Goal: Task Accomplishment & Management: Use online tool/utility

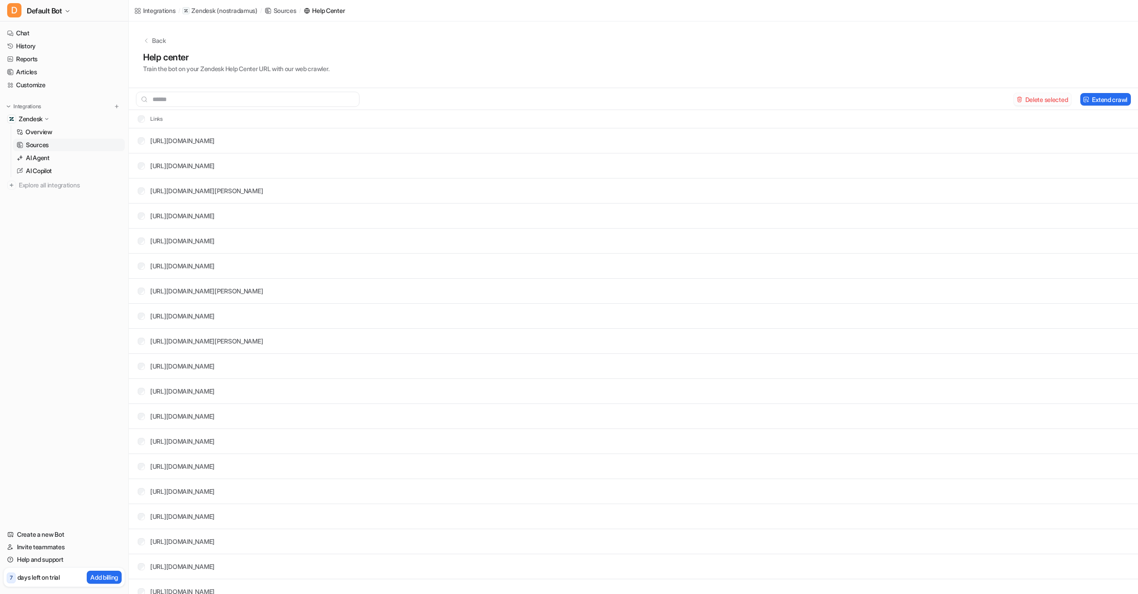
click at [1036, 95] on button "Delete selected" at bounding box center [1043, 99] width 58 height 13
click at [1106, 99] on button "Extend crawl" at bounding box center [1106, 99] width 51 height 13
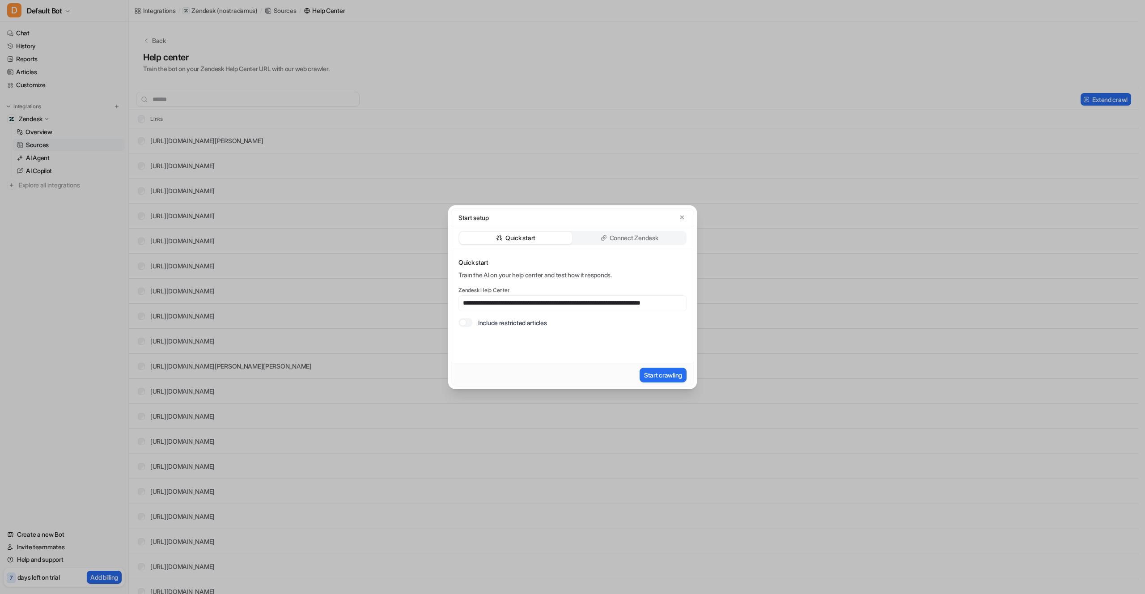
scroll to position [0, 42]
type input "**********"
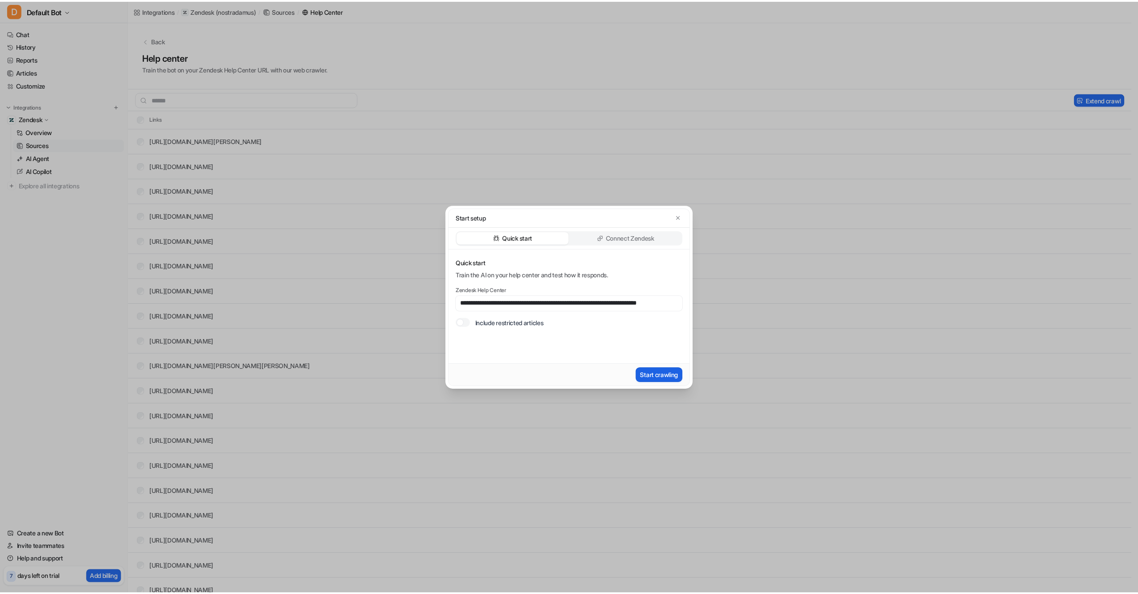
scroll to position [0, 0]
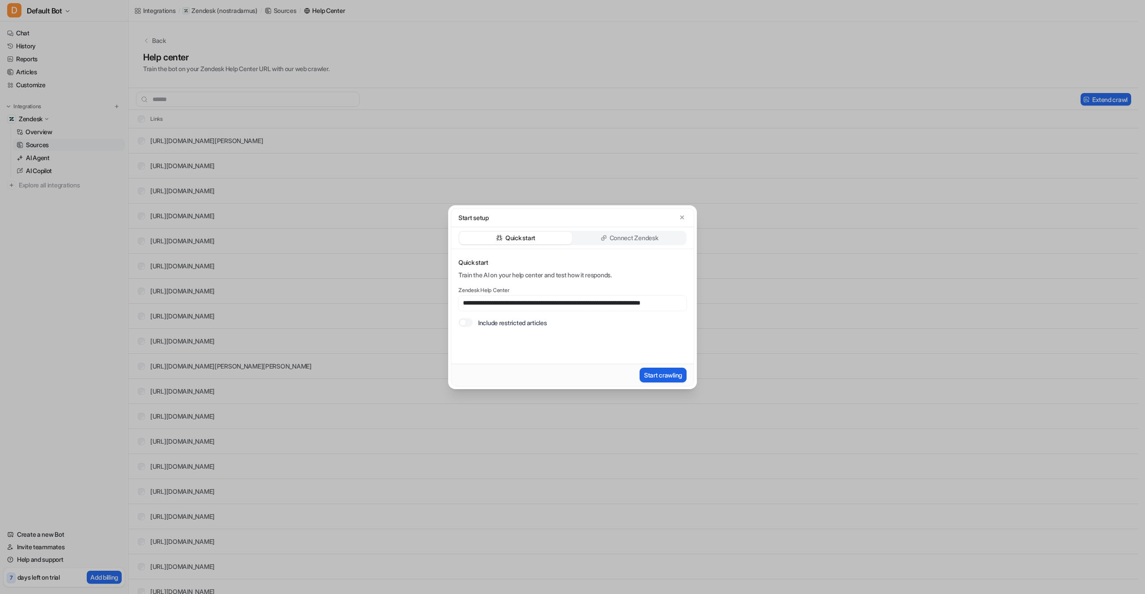
click at [657, 375] on button "Start crawling" at bounding box center [663, 375] width 47 height 15
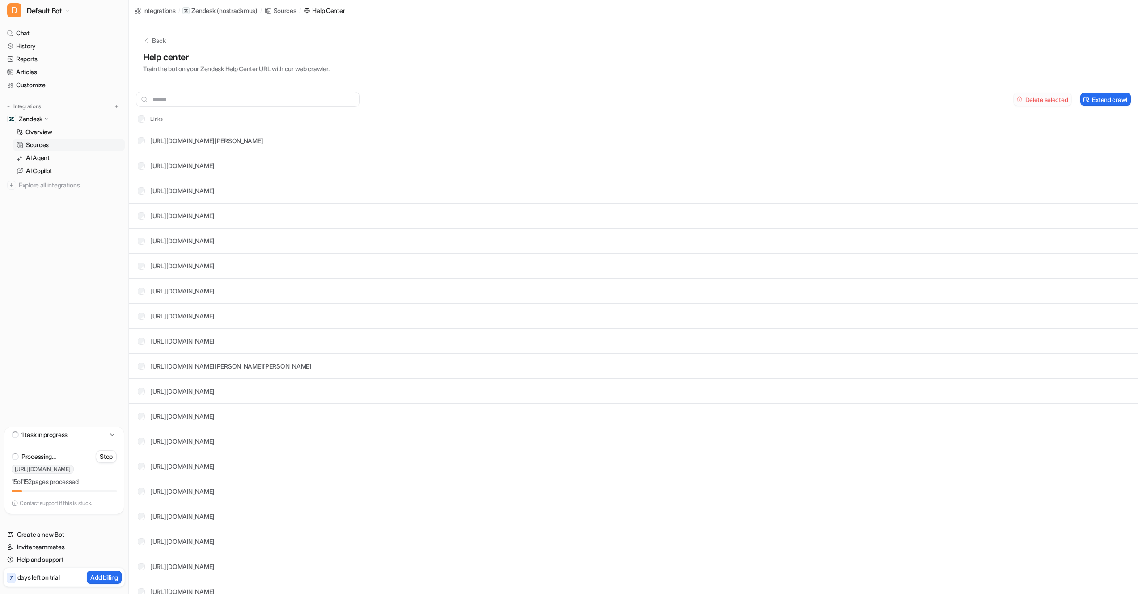
click at [1026, 100] on button "Delete selected" at bounding box center [1043, 99] width 58 height 13
click at [1050, 100] on button "Delete selected" at bounding box center [1043, 99] width 58 height 13
click at [1048, 98] on button "Delete selected" at bounding box center [1043, 99] width 58 height 13
click at [1048, 96] on button "Delete selected" at bounding box center [1043, 99] width 58 height 13
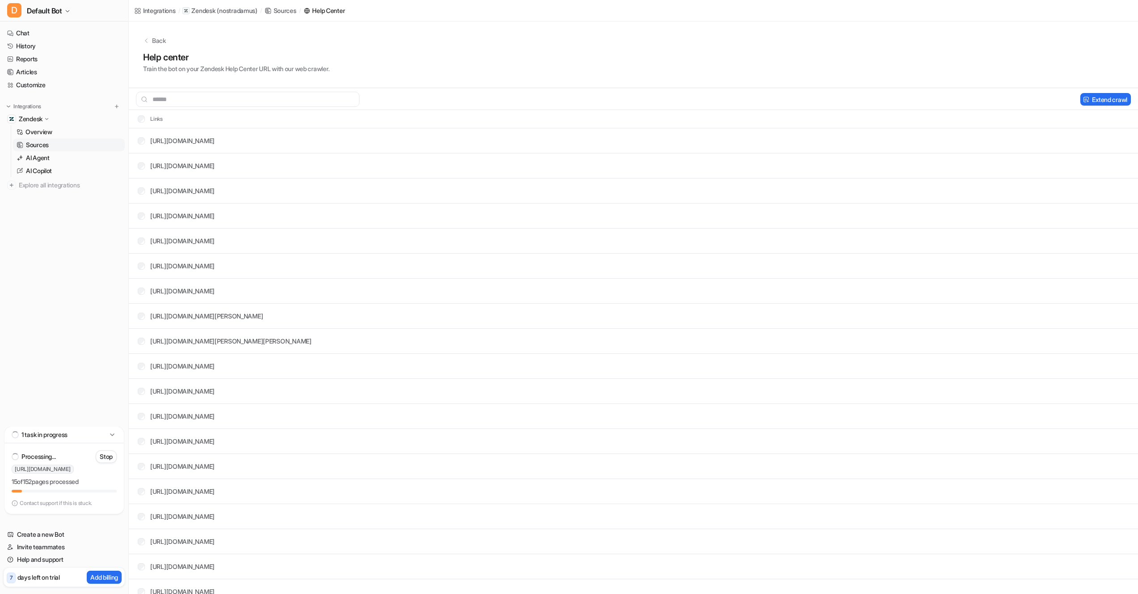
click at [467, 49] on div "Back Help center Train the bot on your Zendesk Help Center URL with our web cra…" at bounding box center [634, 54] width 1010 height 67
click at [473, 32] on div "Back Help center Train the bot on your Zendesk Help Center URL with our web cra…" at bounding box center [634, 54] width 1010 height 67
click at [1043, 100] on button "Delete selected" at bounding box center [1043, 99] width 58 height 13
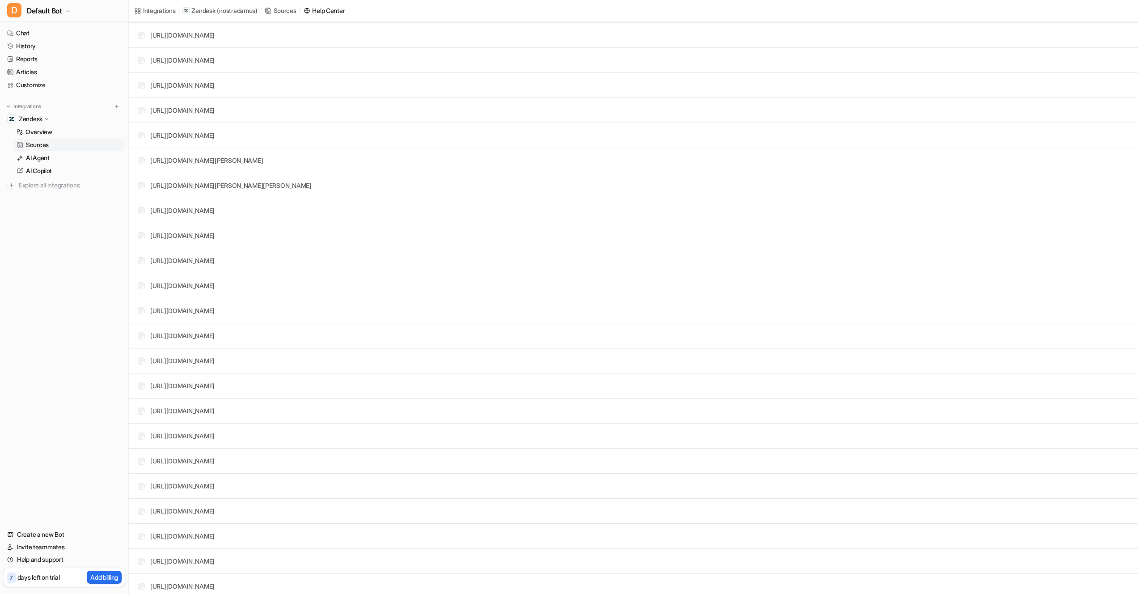
scroll to position [63, 0]
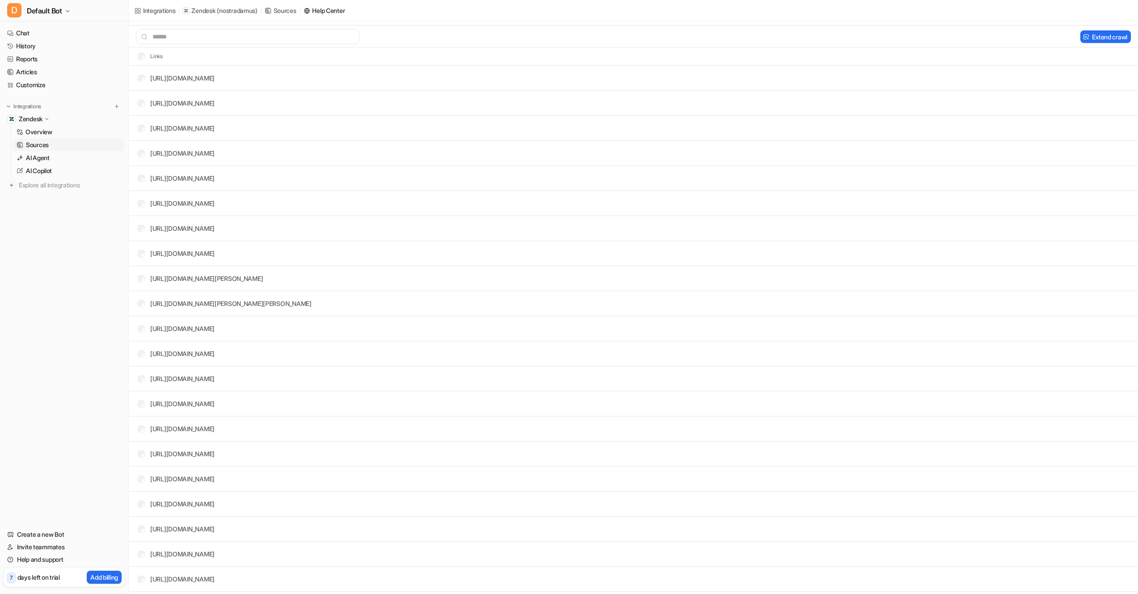
click at [138, 331] on div "[URL][DOMAIN_NAME]" at bounding box center [176, 328] width 77 height 9
click at [1041, 36] on button "Delete selected" at bounding box center [1043, 36] width 58 height 13
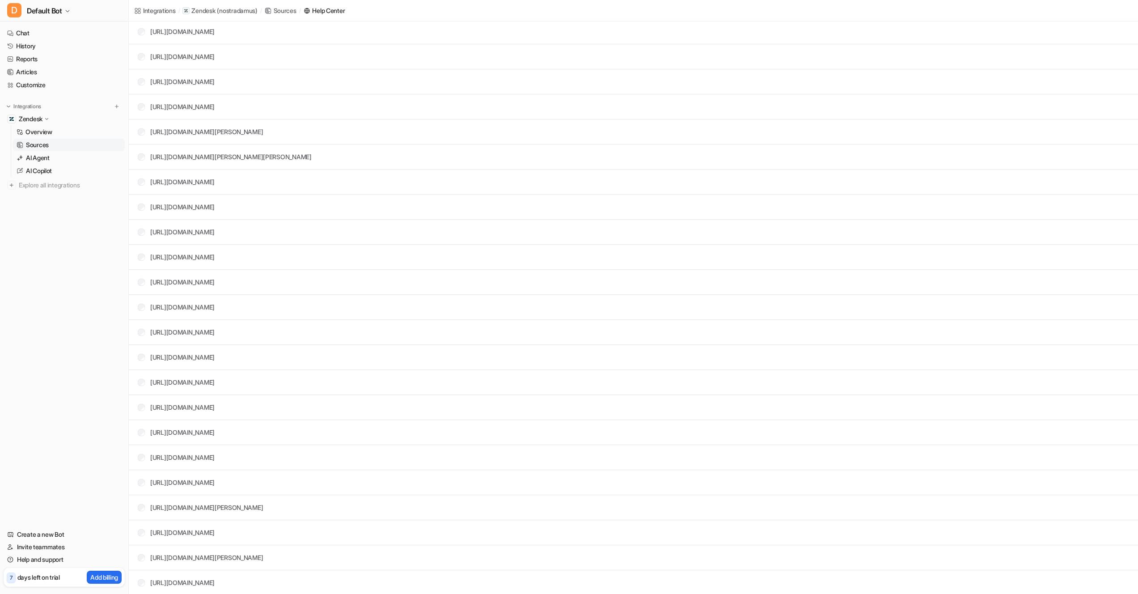
scroll to position [0, 0]
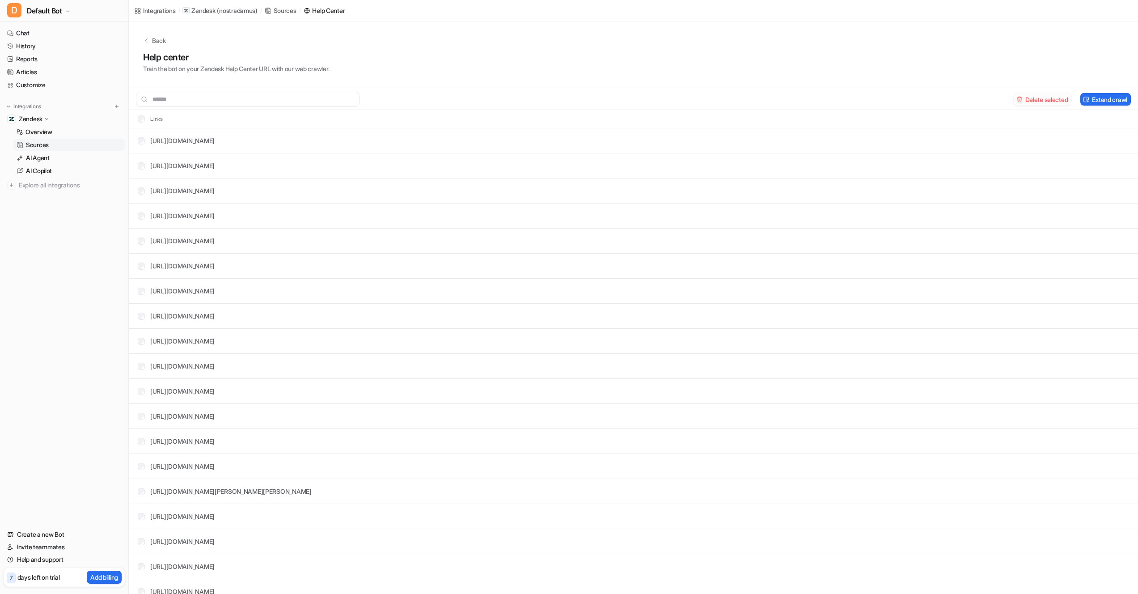
click at [1048, 100] on button "Delete selected" at bounding box center [1043, 99] width 58 height 13
click at [1030, 106] on div "Delete selected Extend crawl" at bounding box center [634, 99] width 1010 height 15
click at [1032, 99] on button "Delete selected" at bounding box center [1043, 99] width 58 height 13
click at [1033, 101] on button "Delete selected" at bounding box center [1043, 99] width 58 height 13
click at [271, 102] on input "text" at bounding box center [248, 99] width 224 height 15
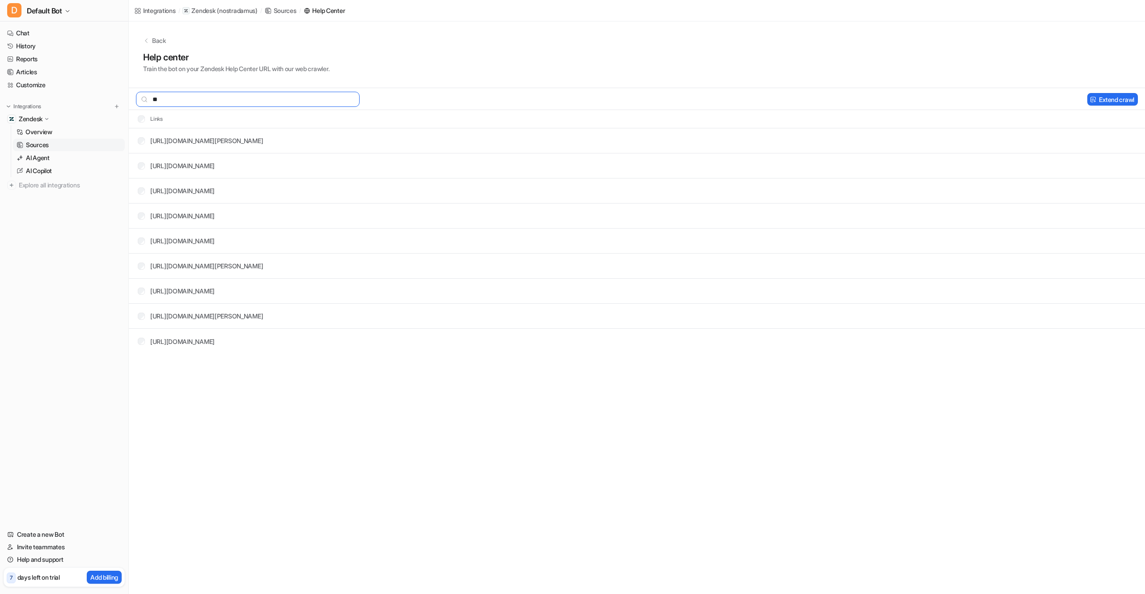
type input "*"
type input "*****"
click at [1047, 98] on button "Delete selected" at bounding box center [1050, 99] width 58 height 13
drag, startPoint x: 1123, startPoint y: 108, endPoint x: 1120, endPoint y: 101, distance: 7.1
click at [1123, 108] on div "***** Extend crawl" at bounding box center [637, 99] width 1016 height 22
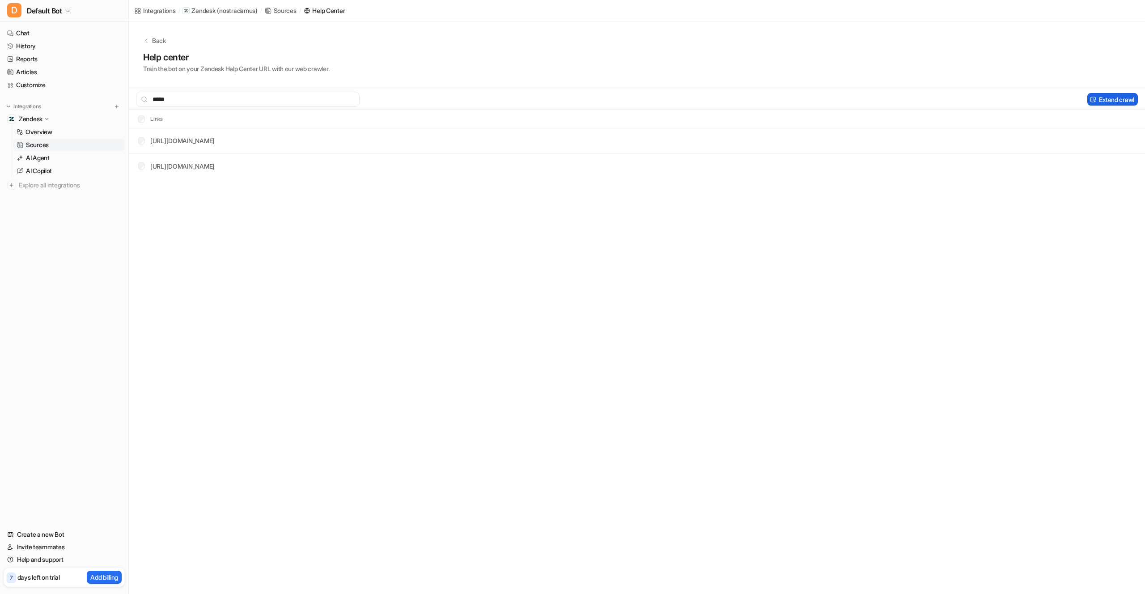
click at [1120, 101] on button "Extend crawl" at bounding box center [1112, 99] width 51 height 13
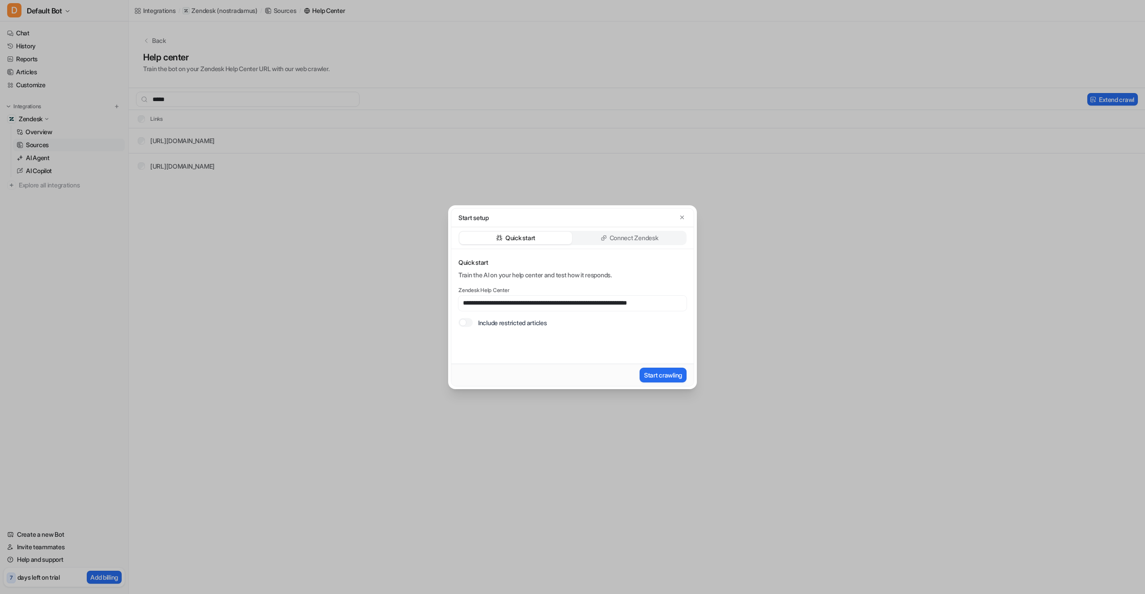
scroll to position [0, 25]
type input "**********"
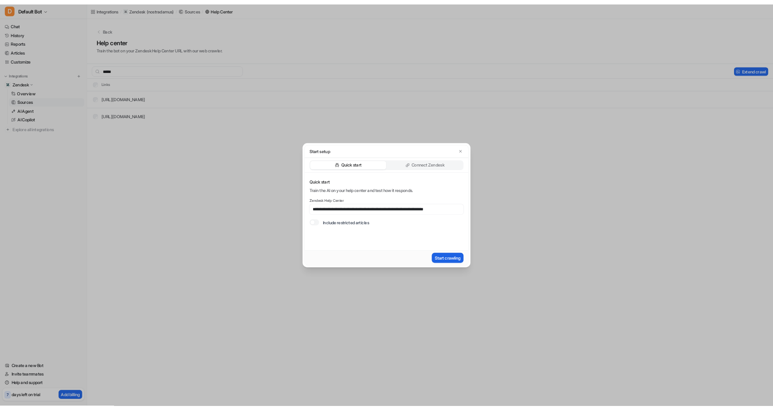
scroll to position [0, 0]
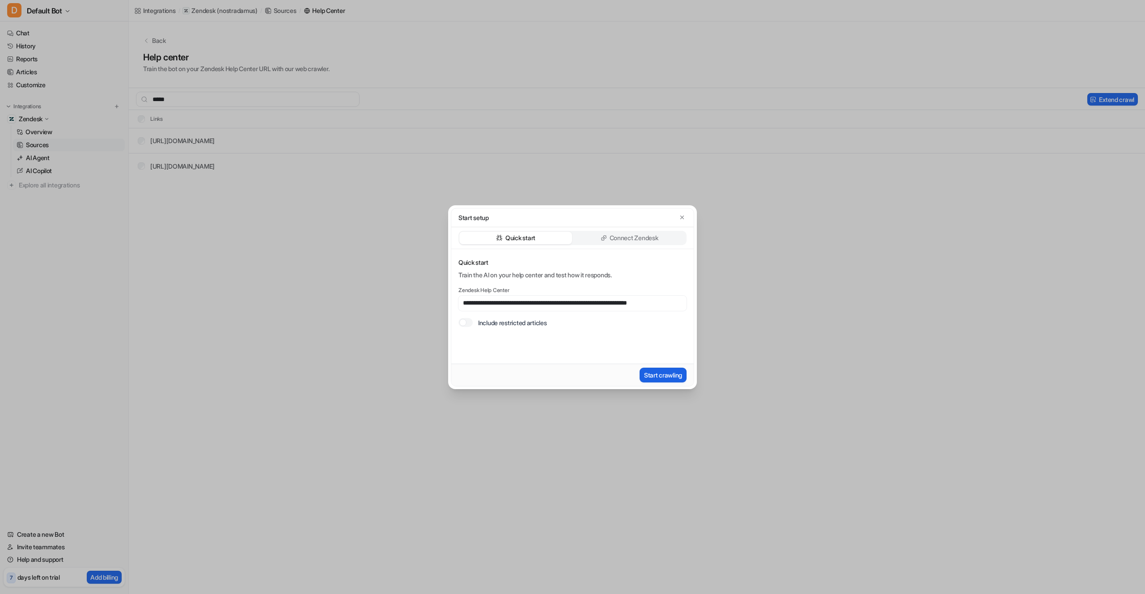
click at [660, 372] on button "Start crawling" at bounding box center [663, 375] width 47 height 15
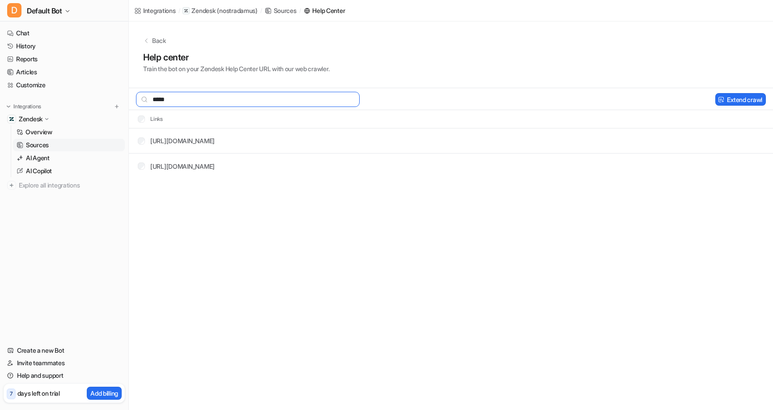
drag, startPoint x: 185, startPoint y: 102, endPoint x: 133, endPoint y: 102, distance: 51.4
click at [133, 102] on div "*****" at bounding box center [244, 99] width 231 height 15
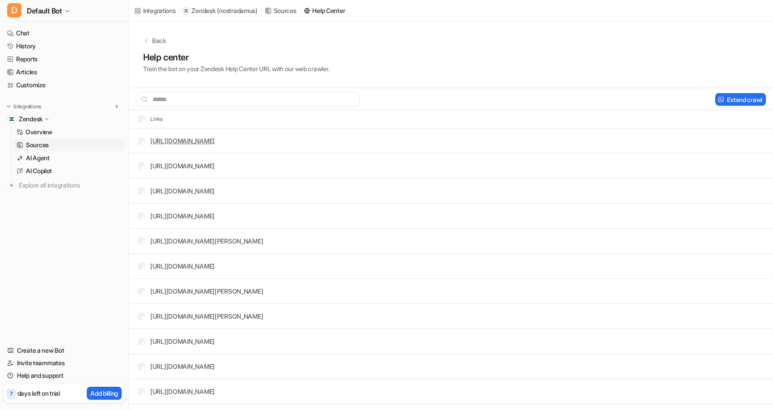
click at [215, 138] on link "[URL][DOMAIN_NAME]" at bounding box center [182, 141] width 64 height 8
click at [681, 103] on button "Delete selected" at bounding box center [678, 99] width 58 height 13
click at [651, 95] on button "Delete selected" at bounding box center [678, 99] width 58 height 13
click at [673, 101] on button "Delete selected" at bounding box center [678, 99] width 58 height 13
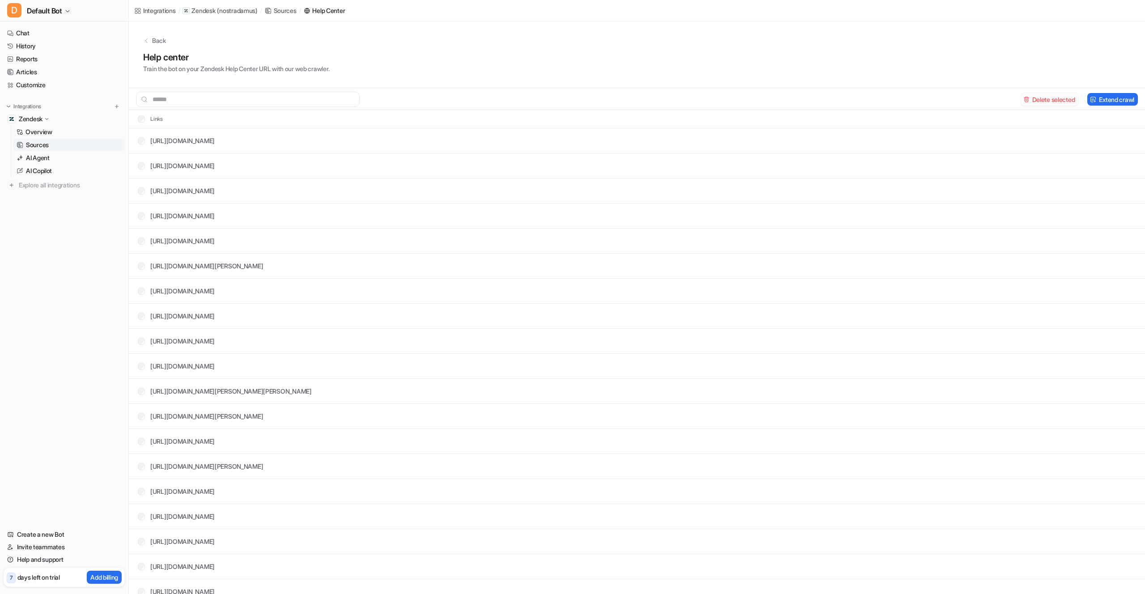
click at [1044, 100] on button "Delete selected" at bounding box center [1050, 99] width 58 height 13
click at [224, 97] on input "text" at bounding box center [248, 99] width 224 height 15
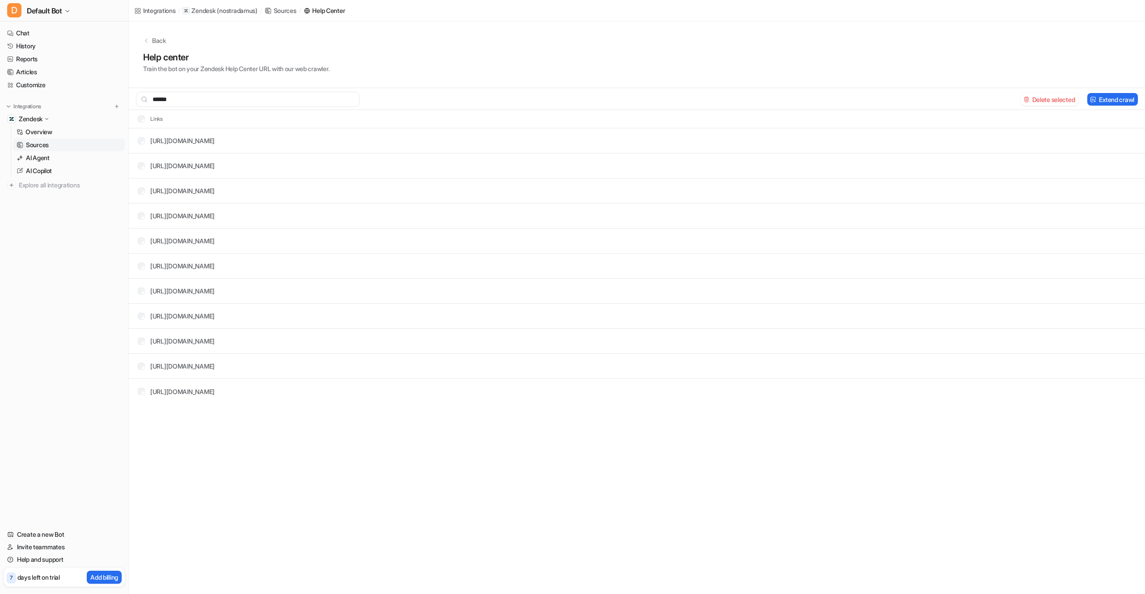
click at [144, 259] on td "[URL][DOMAIN_NAME]" at bounding box center [173, 266] width 85 height 17
click at [140, 335] on td "[URL][DOMAIN_NAME]" at bounding box center [173, 341] width 85 height 17
click at [1055, 97] on button "Delete selected" at bounding box center [1050, 99] width 58 height 13
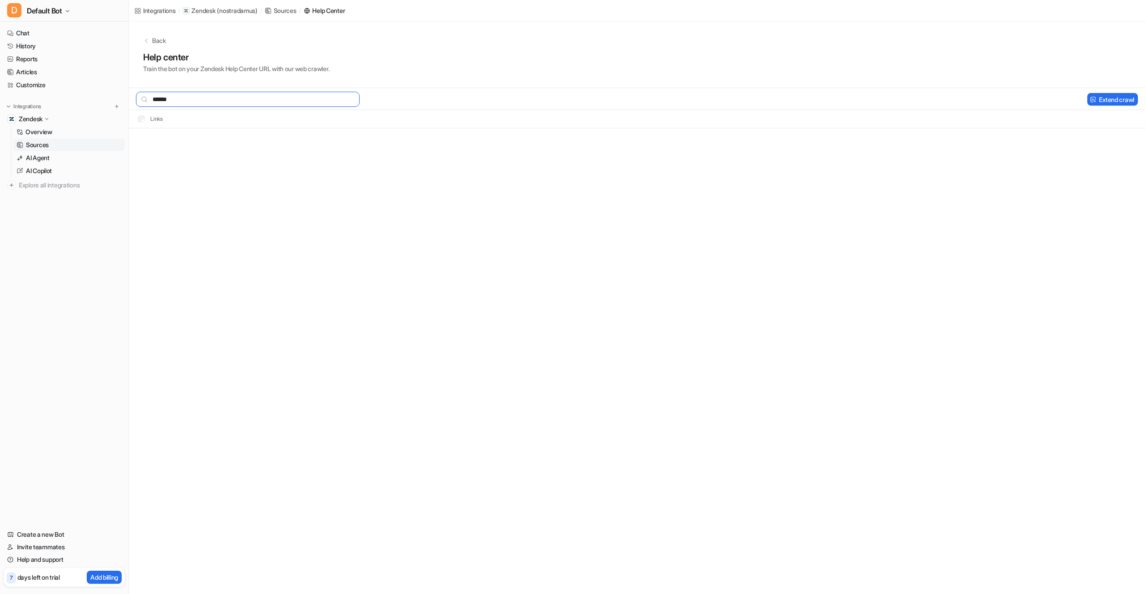
click at [221, 99] on input "******" at bounding box center [248, 99] width 224 height 15
drag, startPoint x: 217, startPoint y: 101, endPoint x: 92, endPoint y: 102, distance: 125.7
click at [92, 102] on div "D Default Bot Chat History Reports Articles Customize Integrations Zendesk Over…" at bounding box center [572, 297] width 1145 height 594
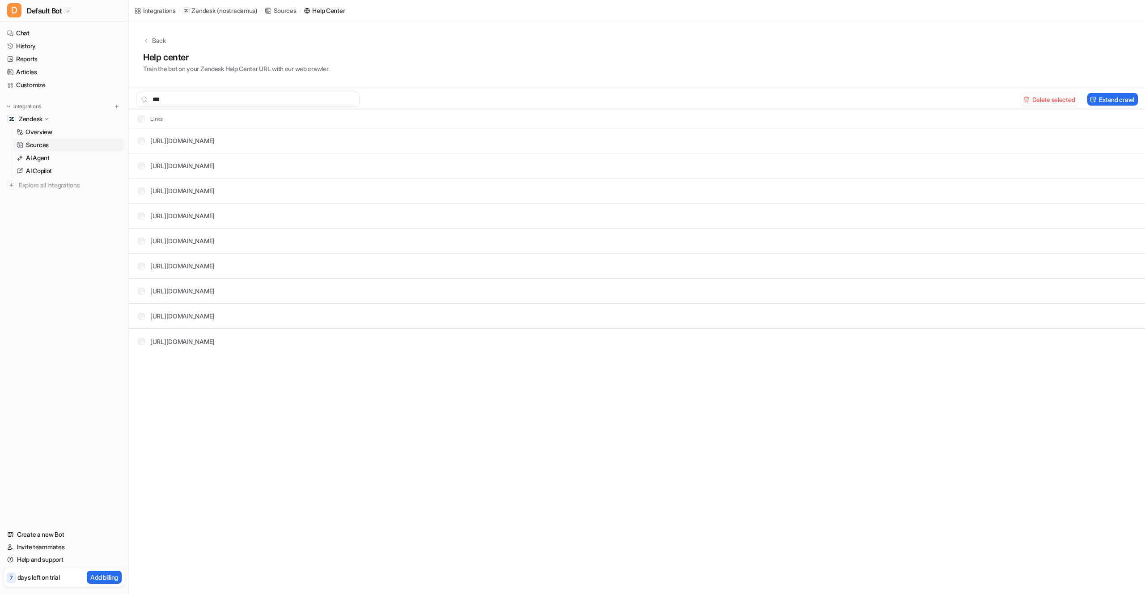
click at [1068, 96] on button "Delete selected" at bounding box center [1050, 99] width 58 height 13
click at [175, 98] on input "***" at bounding box center [248, 99] width 224 height 15
type input "****"
click at [215, 166] on link "[URL][DOMAIN_NAME]" at bounding box center [182, 166] width 64 height 8
click at [1050, 99] on button "Delete selected" at bounding box center [1050, 99] width 58 height 13
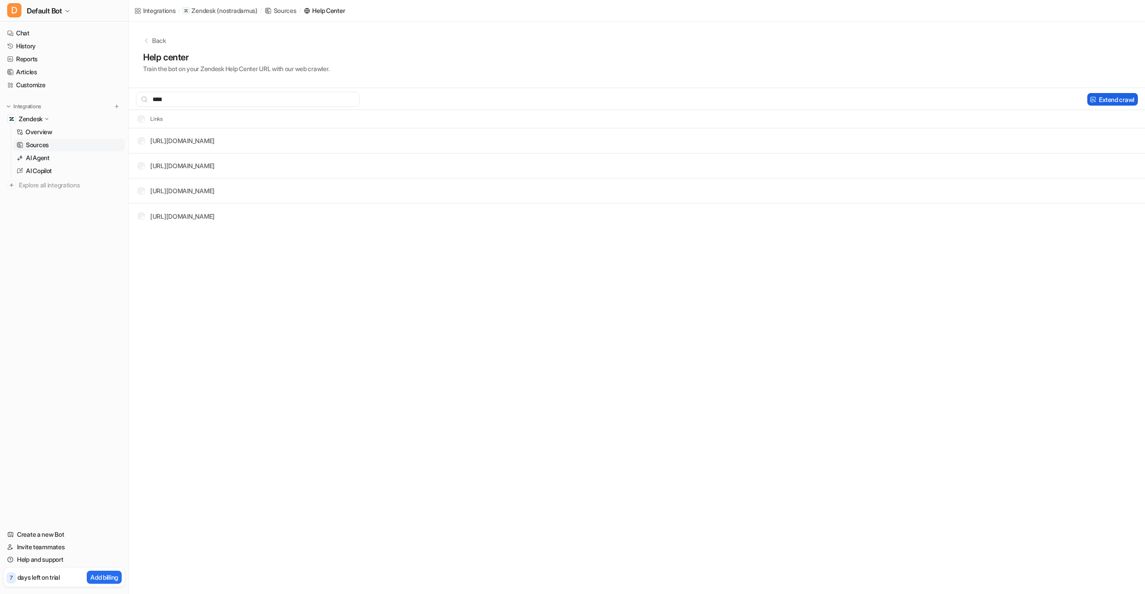
click at [1098, 101] on button "Extend crawl" at bounding box center [1112, 99] width 51 height 13
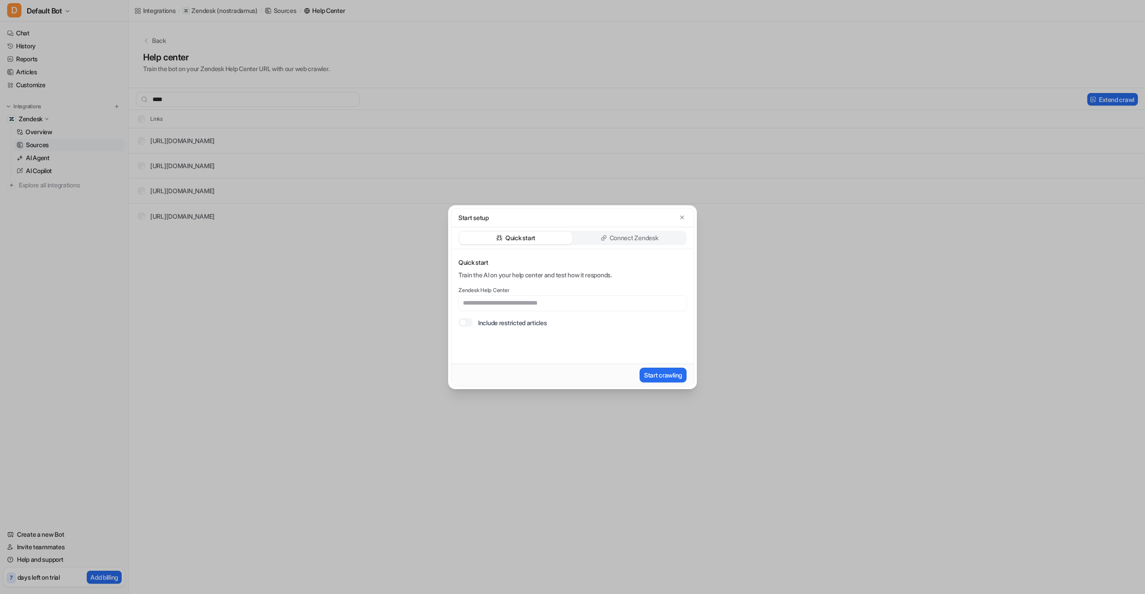
click at [514, 301] on input "text" at bounding box center [572, 303] width 228 height 15
type input "**********"
click at [678, 375] on button "Start crawling" at bounding box center [663, 375] width 47 height 15
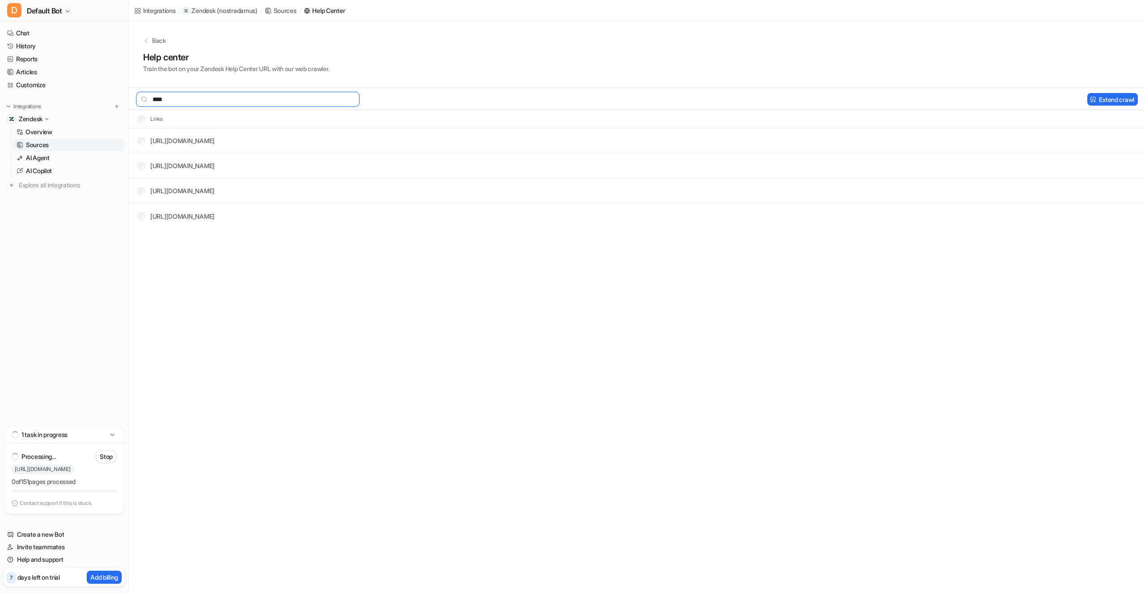
drag, startPoint x: 172, startPoint y: 102, endPoint x: 131, endPoint y: 100, distance: 41.2
click at [131, 100] on div "****" at bounding box center [244, 99] width 231 height 15
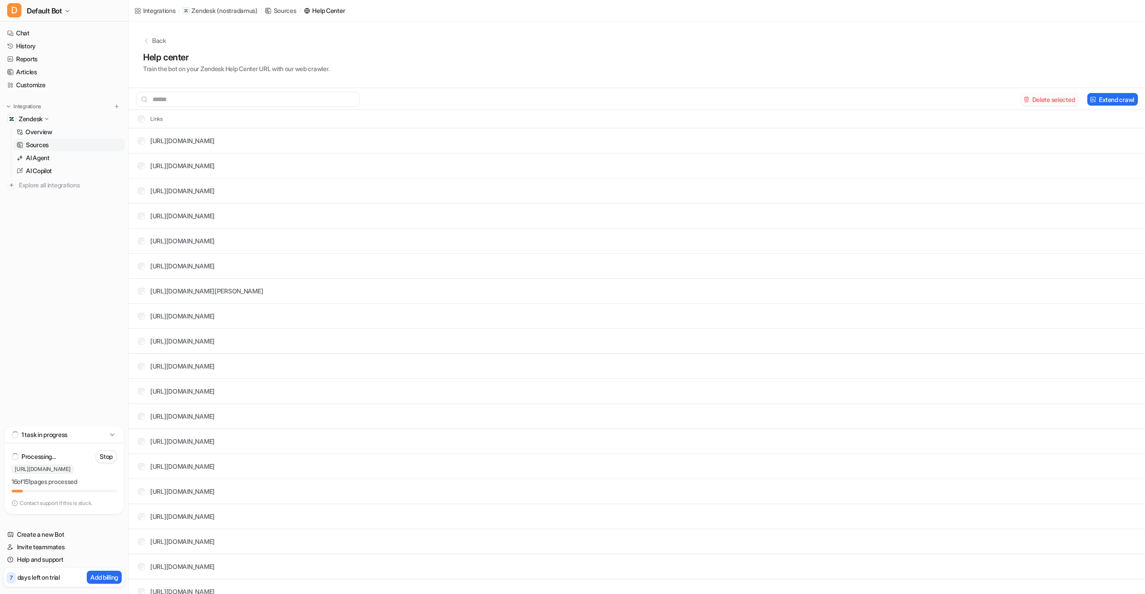
click at [1050, 104] on button "Delete selected" at bounding box center [1050, 99] width 58 height 13
click at [144, 166] on div "[URL][DOMAIN_NAME]" at bounding box center [176, 165] width 77 height 9
click at [1059, 100] on button "Delete selected" at bounding box center [1050, 99] width 58 height 13
click at [275, 98] on input "text" at bounding box center [248, 99] width 224 height 15
click at [1032, 100] on button "Delete selected" at bounding box center [1050, 99] width 58 height 13
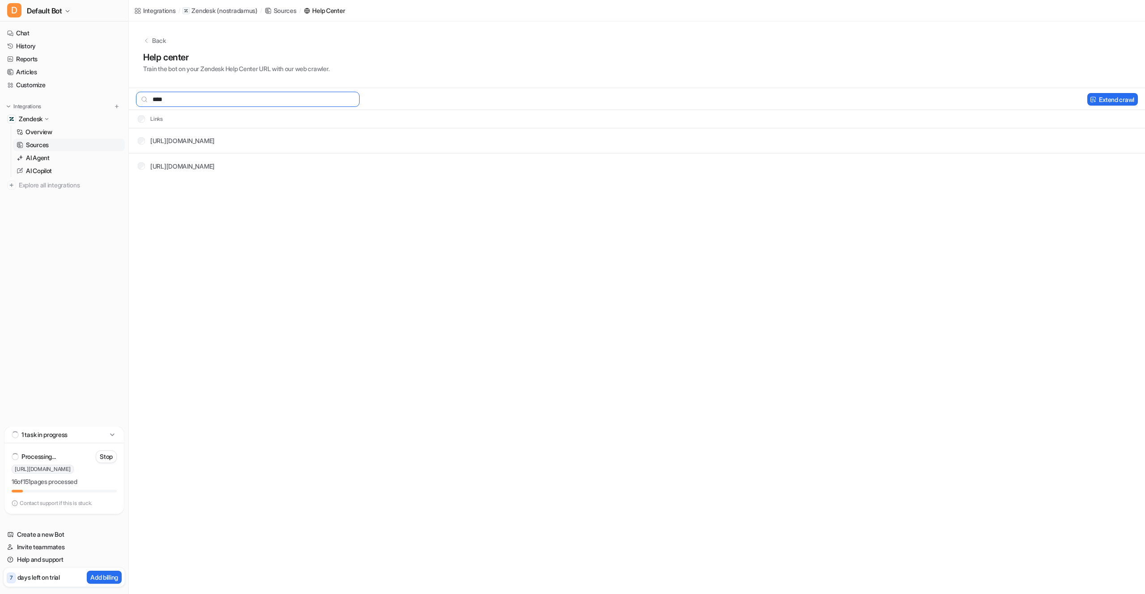
drag, startPoint x: 153, startPoint y: 100, endPoint x: 130, endPoint y: 101, distance: 23.7
click at [130, 101] on div "****" at bounding box center [244, 99] width 231 height 15
type input "*"
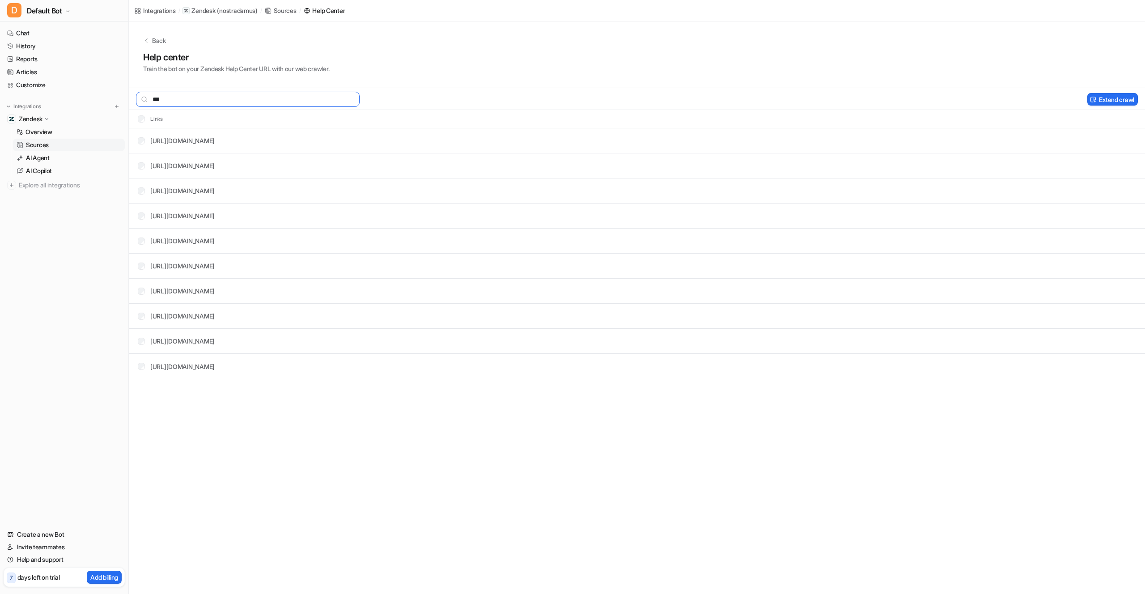
type input "***"
click at [137, 119] on th "Links" at bounding box center [147, 119] width 33 height 11
click at [1065, 100] on button "Delete selected" at bounding box center [1050, 99] width 58 height 13
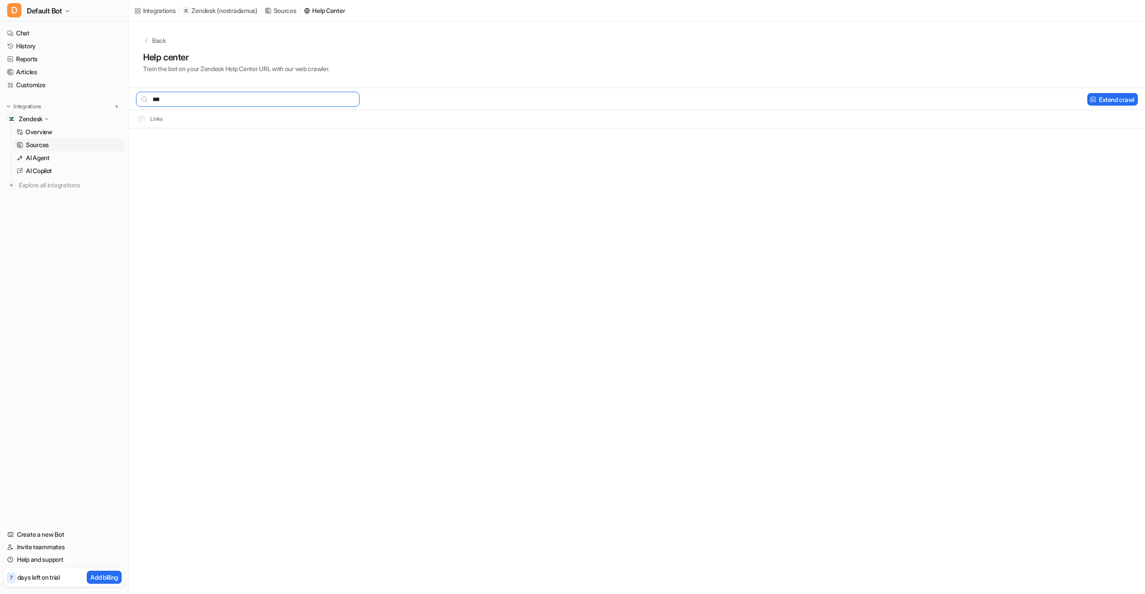
drag, startPoint x: 145, startPoint y: 100, endPoint x: 131, endPoint y: 99, distance: 14.8
click at [131, 99] on div "***" at bounding box center [244, 99] width 231 height 15
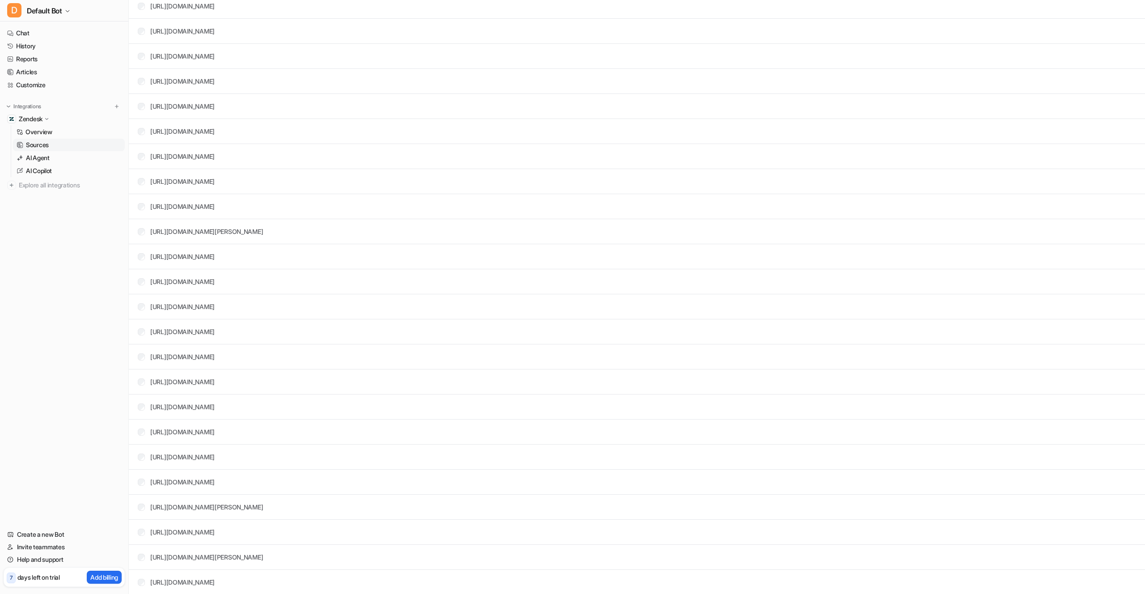
scroll to position [2540, 0]
click at [61, 162] on link "AI Agent" at bounding box center [69, 158] width 112 height 13
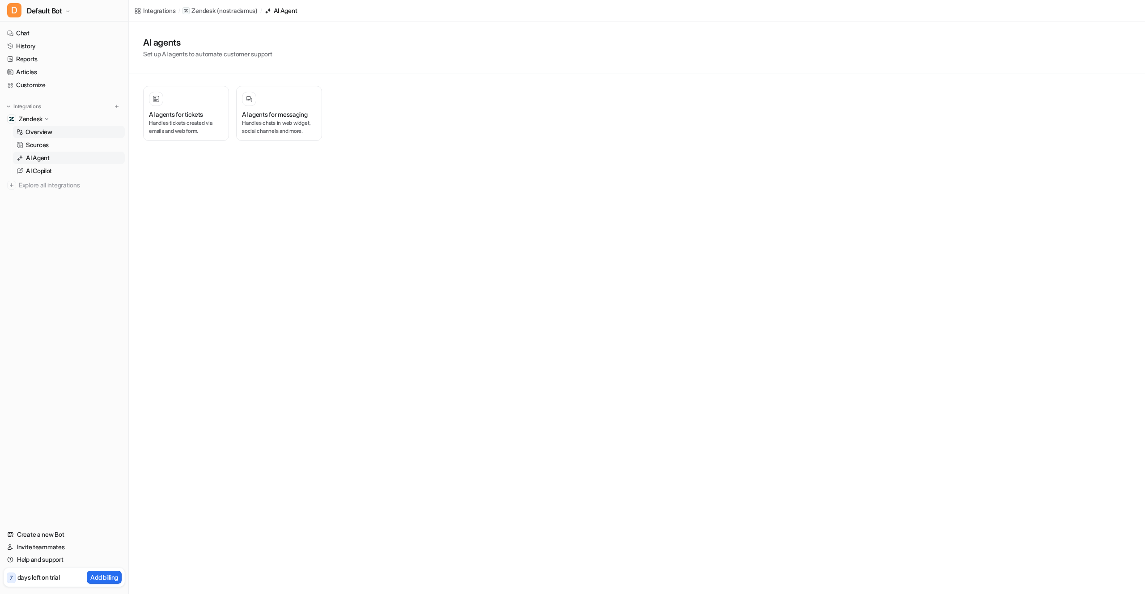
click at [38, 132] on p "Overview" at bounding box center [38, 131] width 27 height 9
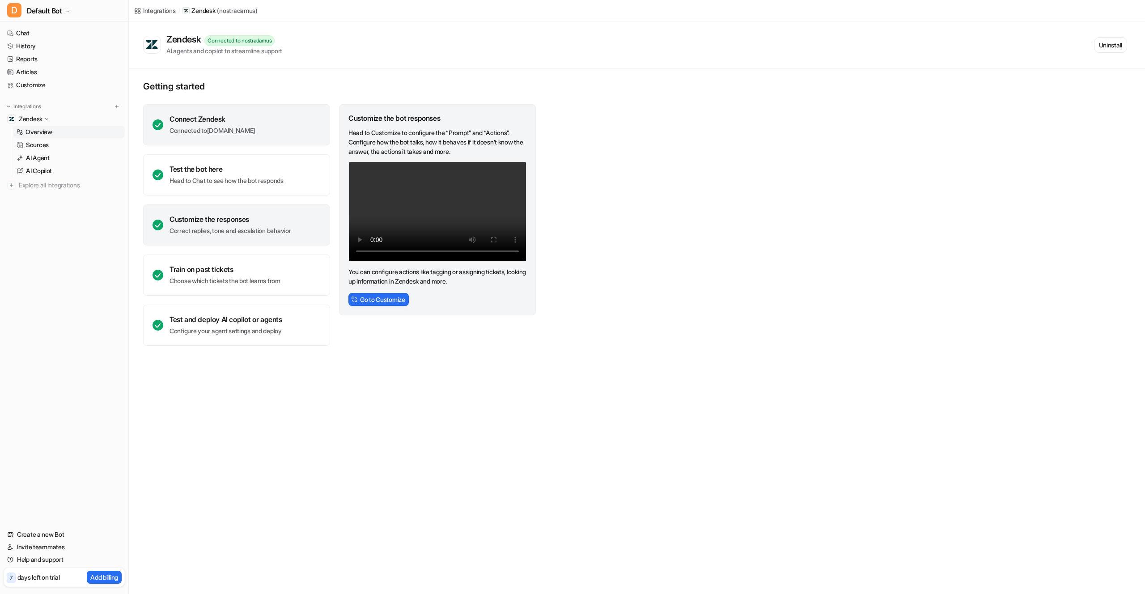
click at [322, 122] on div "Connect Zendesk Connected to [DOMAIN_NAME]" at bounding box center [236, 124] width 187 height 41
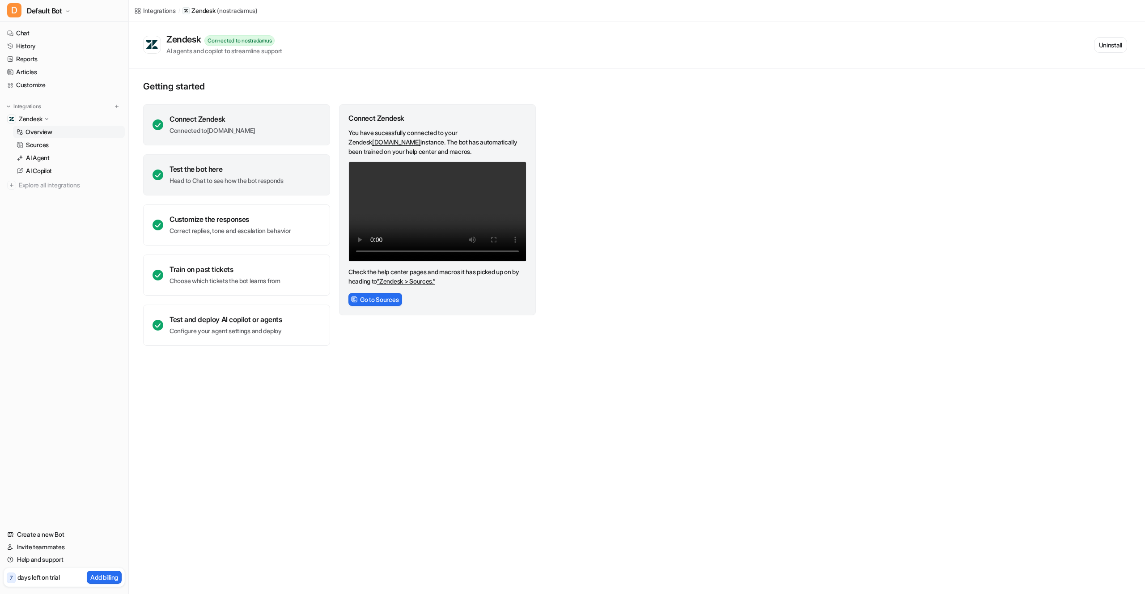
click at [235, 165] on div "Test the bot here" at bounding box center [227, 169] width 114 height 9
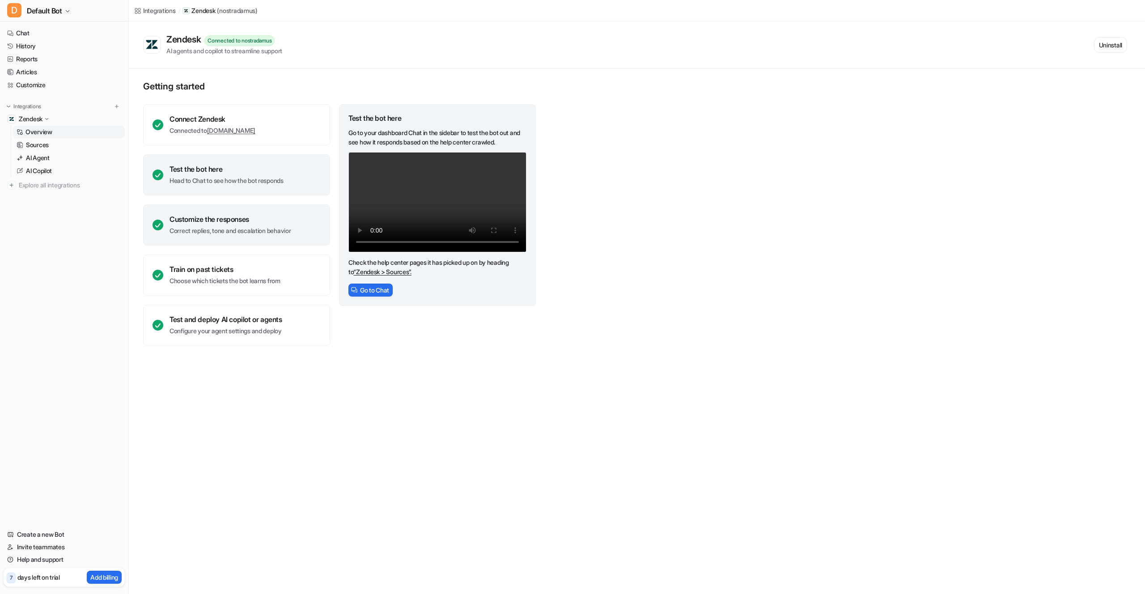
click at [261, 218] on div "Customize the responses" at bounding box center [230, 219] width 121 height 9
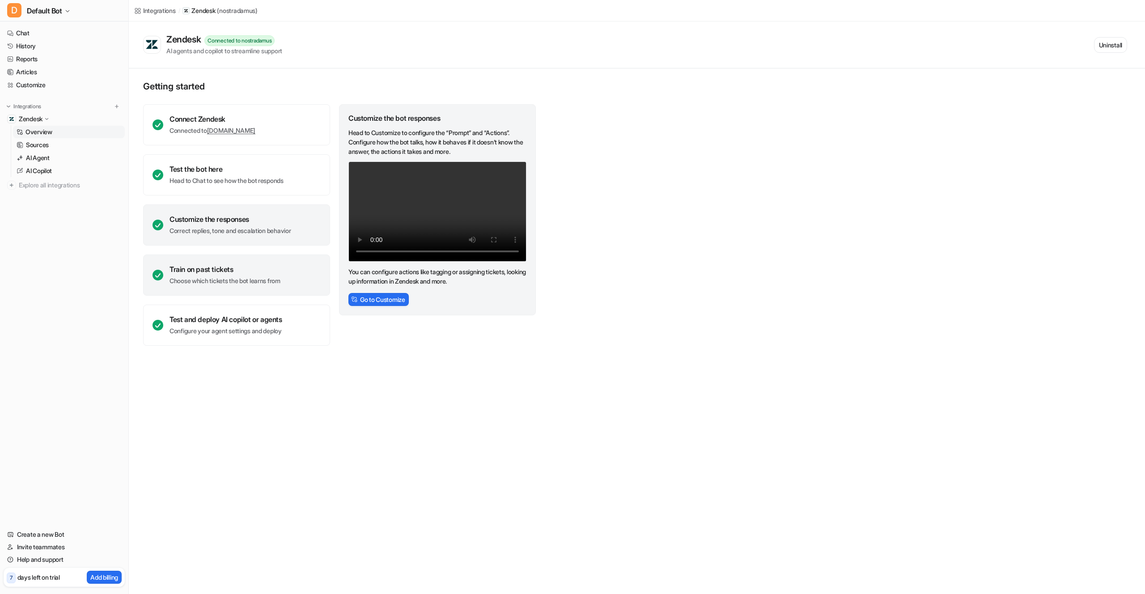
click at [271, 268] on div "Train on past tickets" at bounding box center [225, 269] width 111 height 9
click at [392, 300] on button "Go to Tickets" at bounding box center [373, 299] width 51 height 13
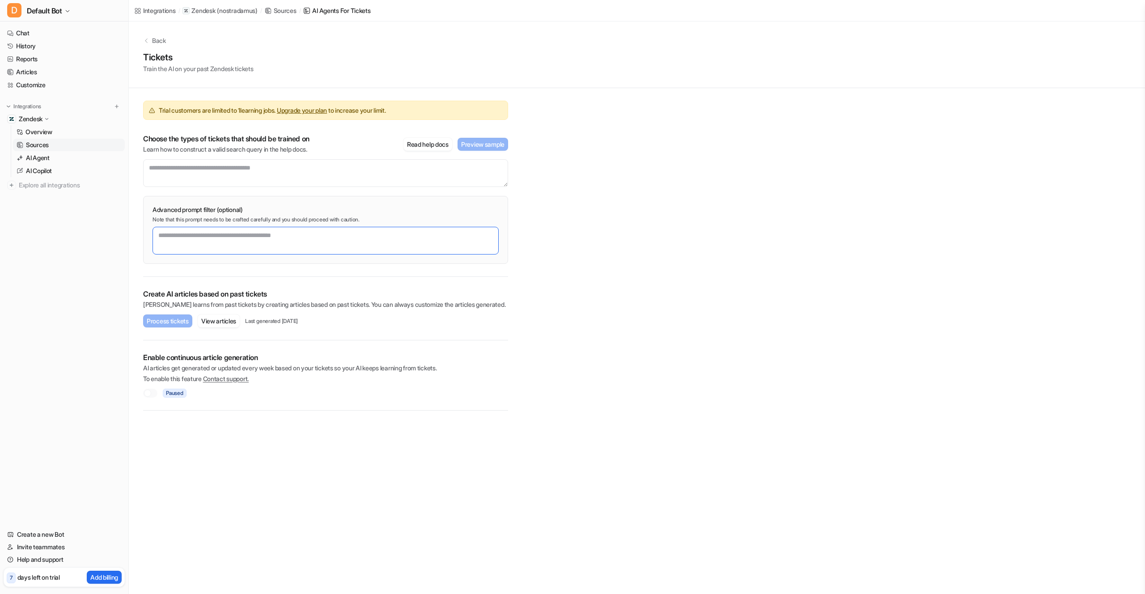
click at [173, 240] on textarea at bounding box center [326, 241] width 346 height 28
drag, startPoint x: 313, startPoint y: 170, endPoint x: 89, endPoint y: 174, distance: 223.7
click at [89, 174] on div "D Default Bot Chat History Reports Articles Customize Integrations Zendesk Over…" at bounding box center [572, 297] width 1145 height 594
